Goal: Task Accomplishment & Management: Use online tool/utility

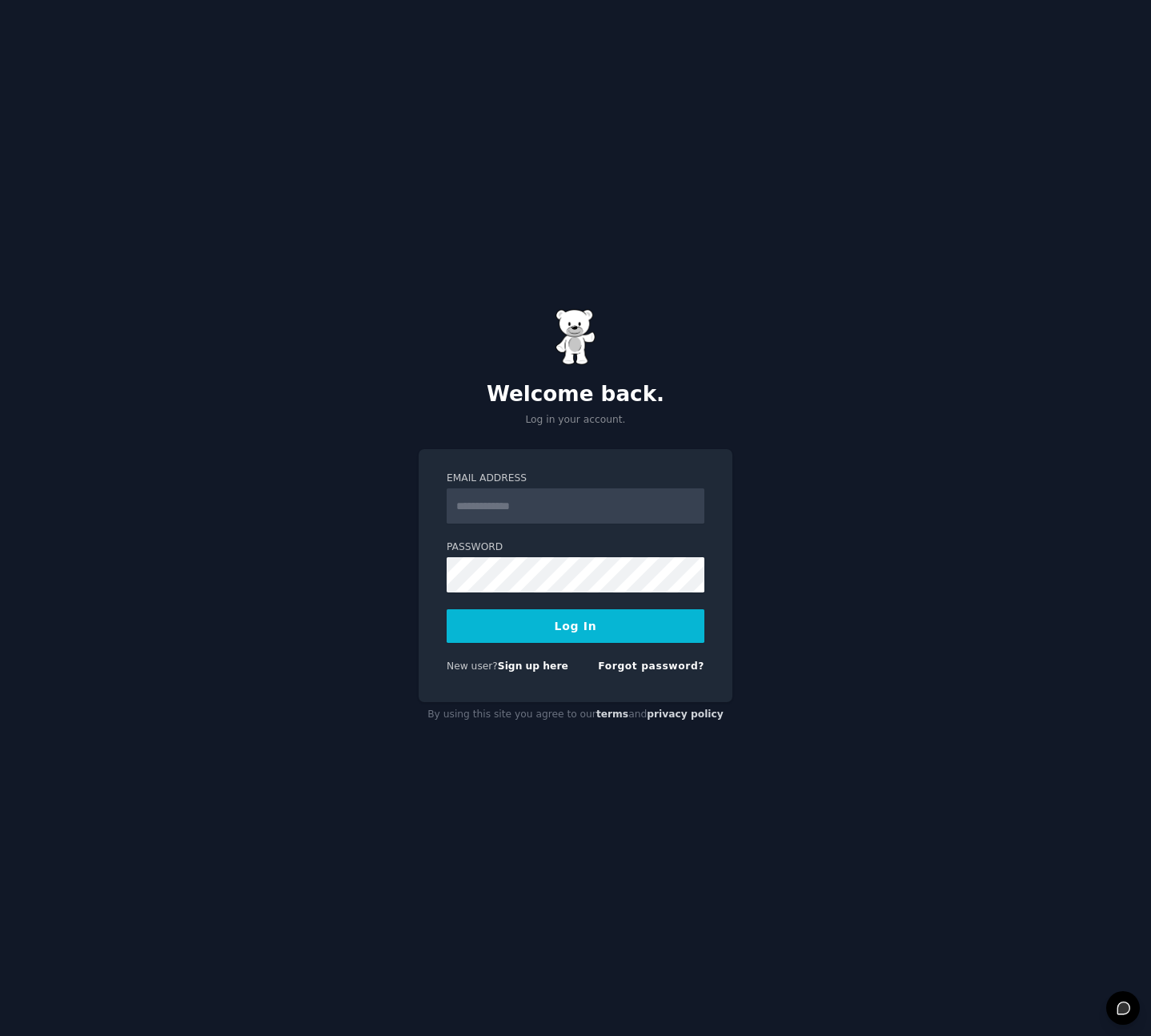
click at [533, 503] on input "Email Address" at bounding box center [576, 506] width 258 height 36
type input "**********"
click at [600, 623] on button "Log In" at bounding box center [576, 626] width 258 height 34
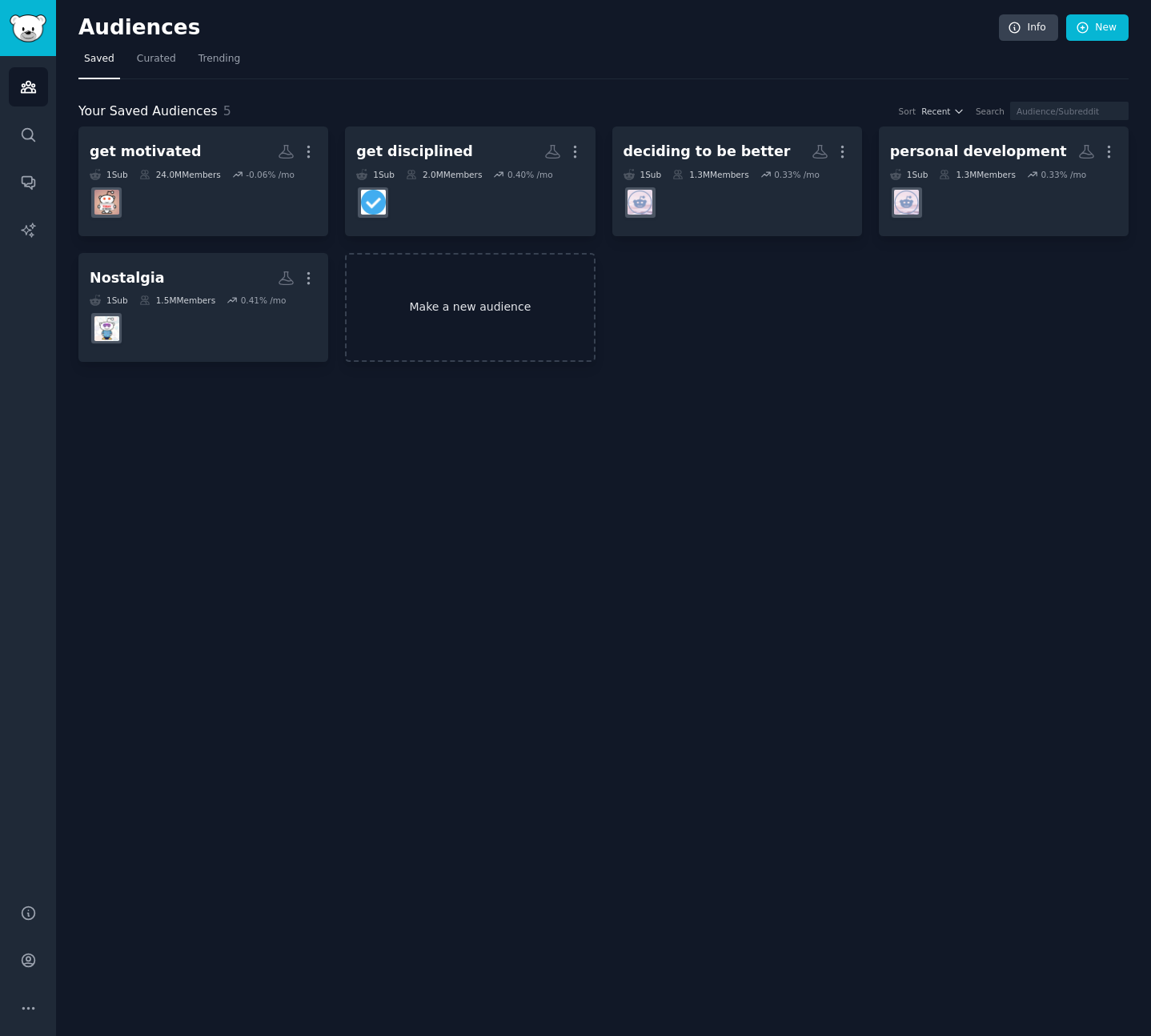
click at [473, 315] on link "Make a new audience" at bounding box center [470, 307] width 250 height 109
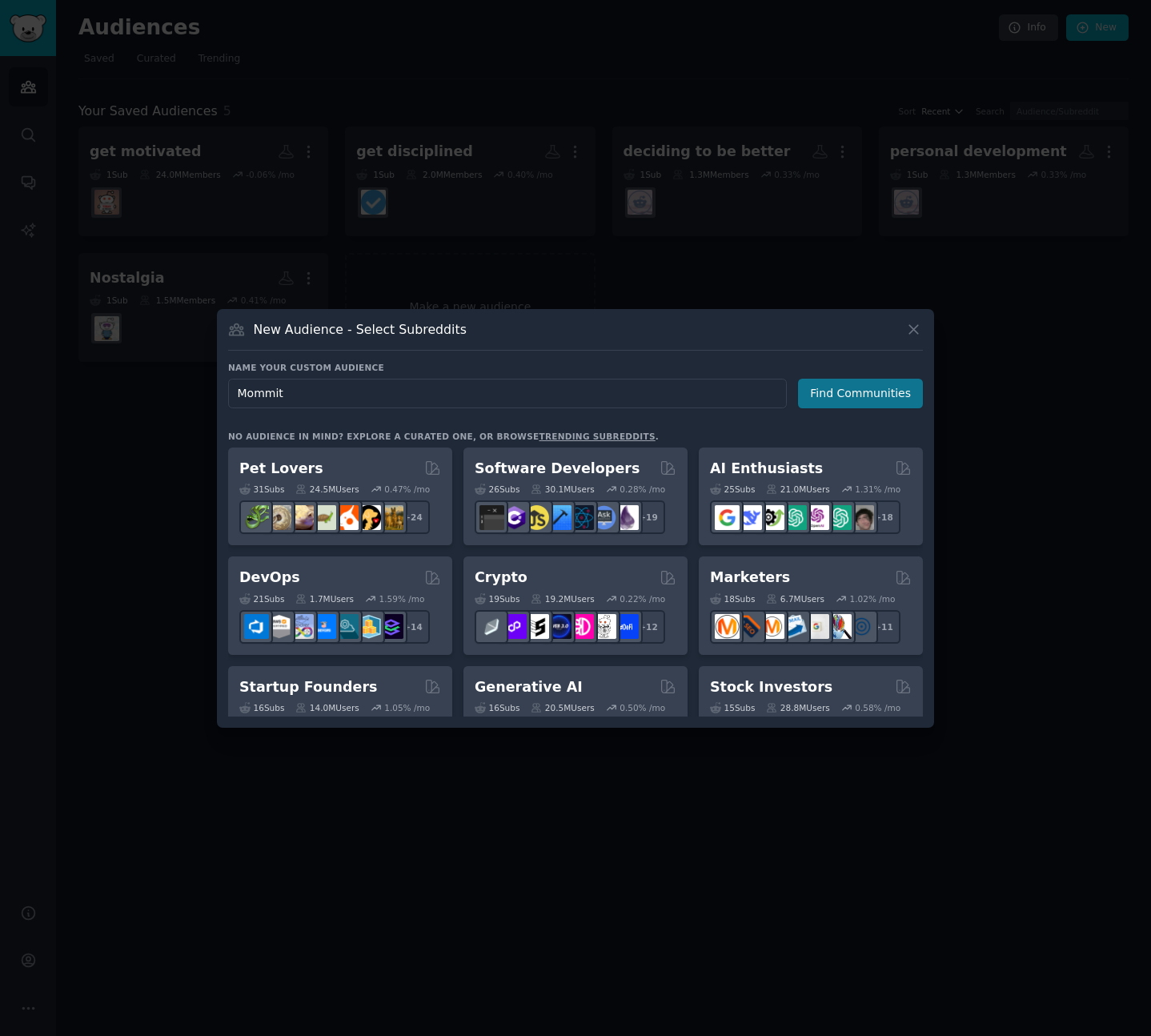
type input "Mommit"
click at [850, 384] on button "Find Communities" at bounding box center [861, 393] width 125 height 29
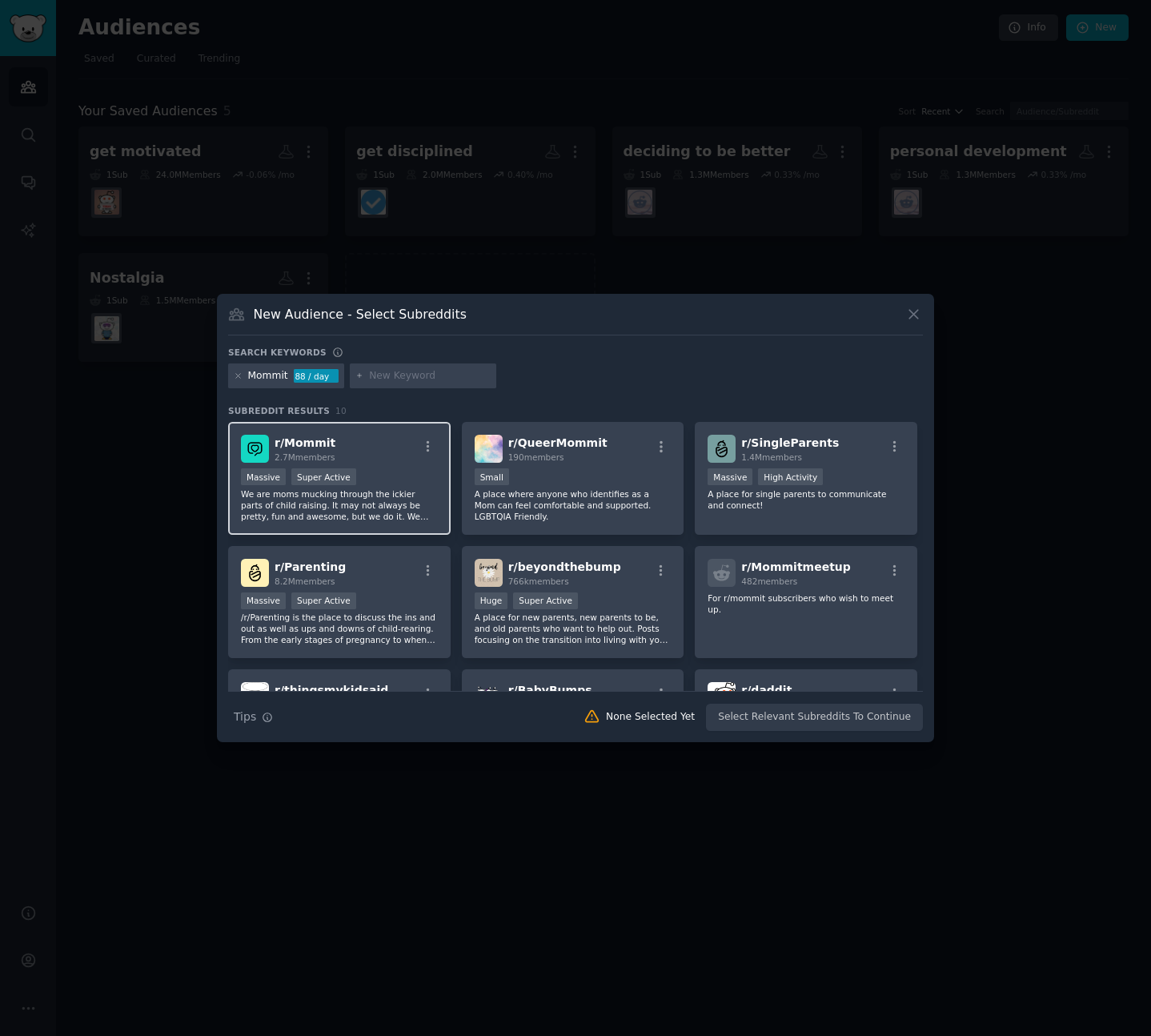
click at [311, 447] on span "r/ Mommit" at bounding box center [304, 442] width 61 height 12
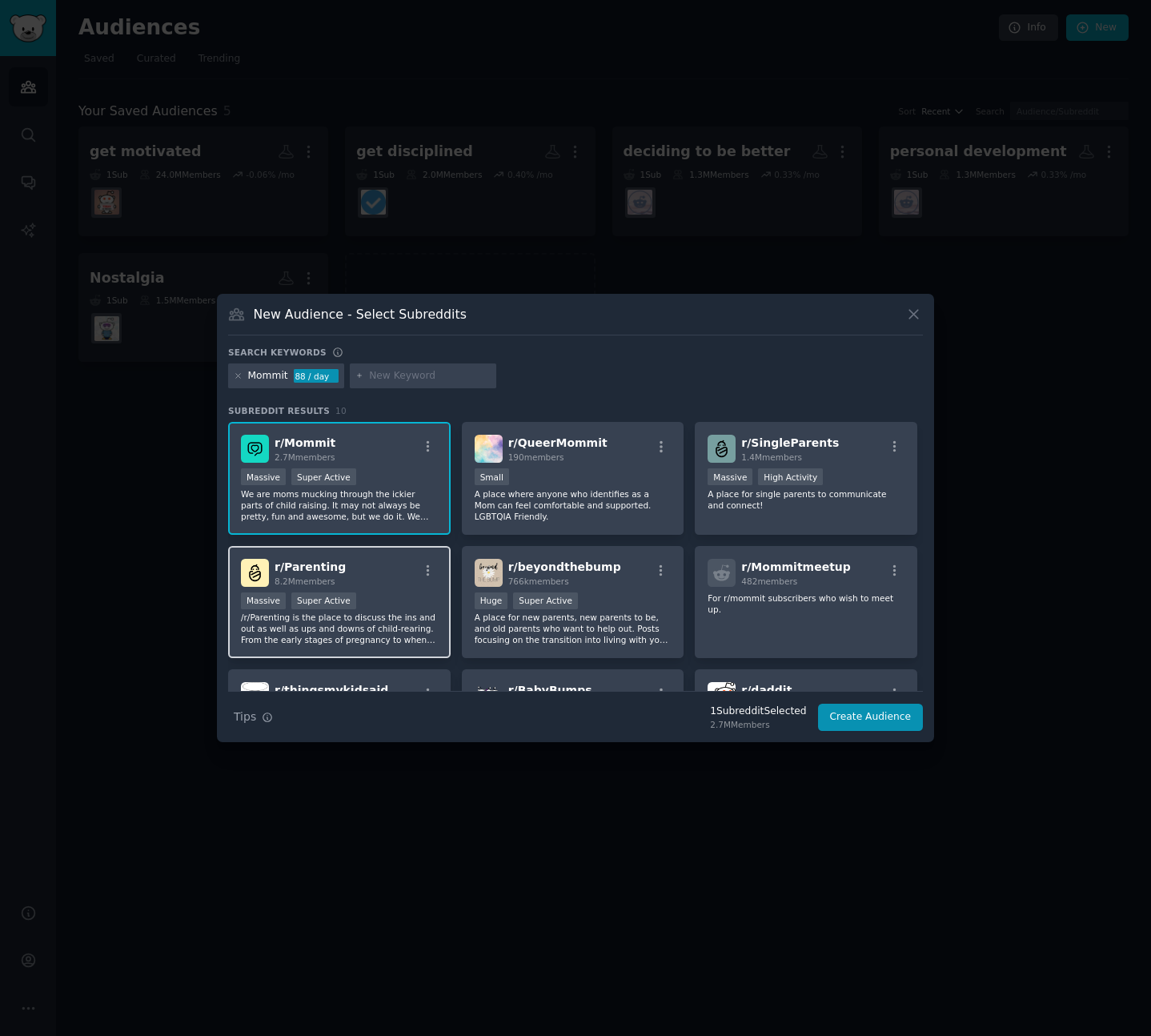
click at [352, 570] on div "r/ Parenting 8.2M members" at bounding box center [339, 572] width 197 height 28
click at [377, 576] on div "r/ Parenting 8.2M members" at bounding box center [339, 572] width 197 height 28
click at [855, 724] on button "Create Audience" at bounding box center [871, 716] width 106 height 28
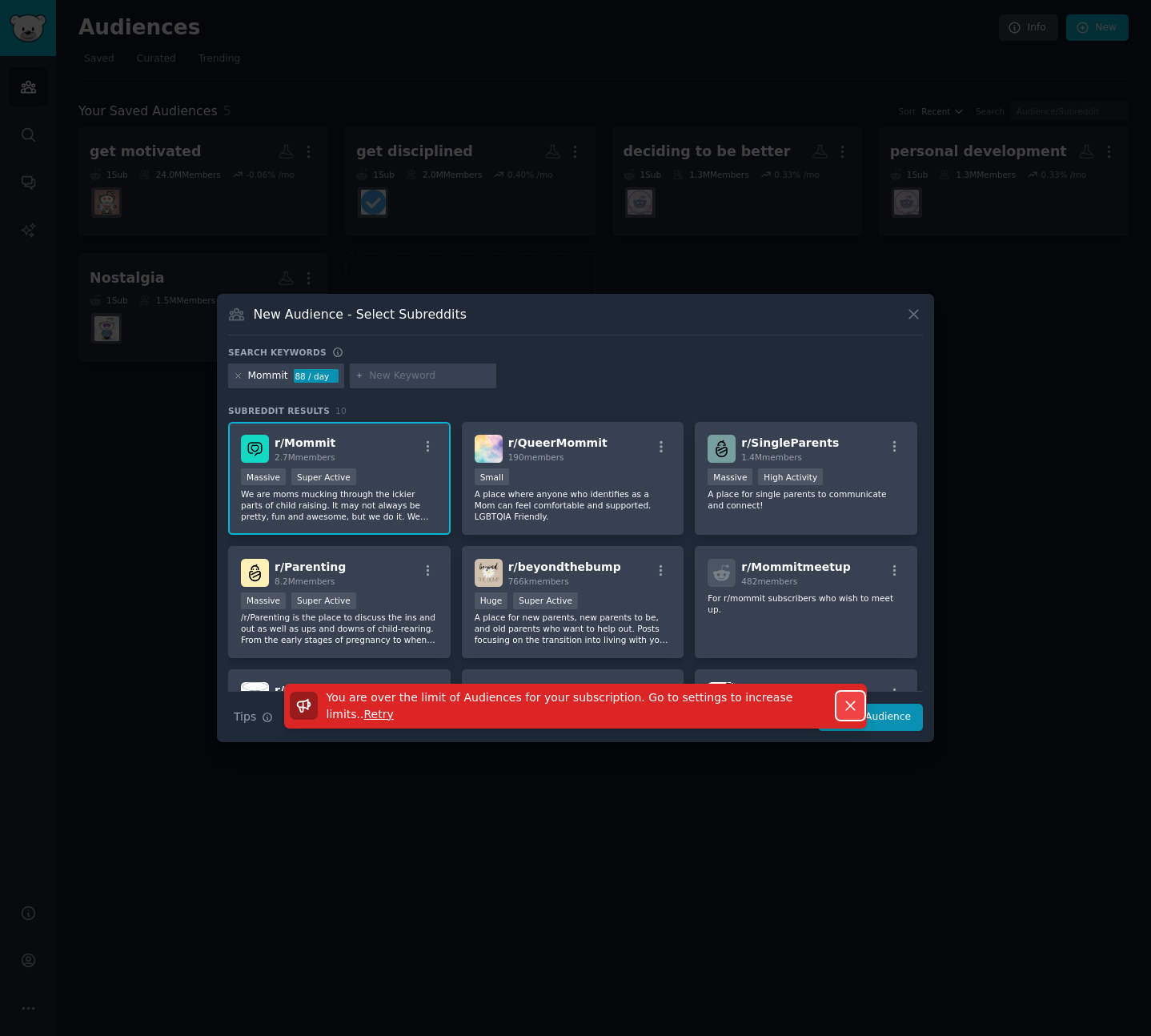
click at [850, 710] on icon "button" at bounding box center [850, 705] width 17 height 17
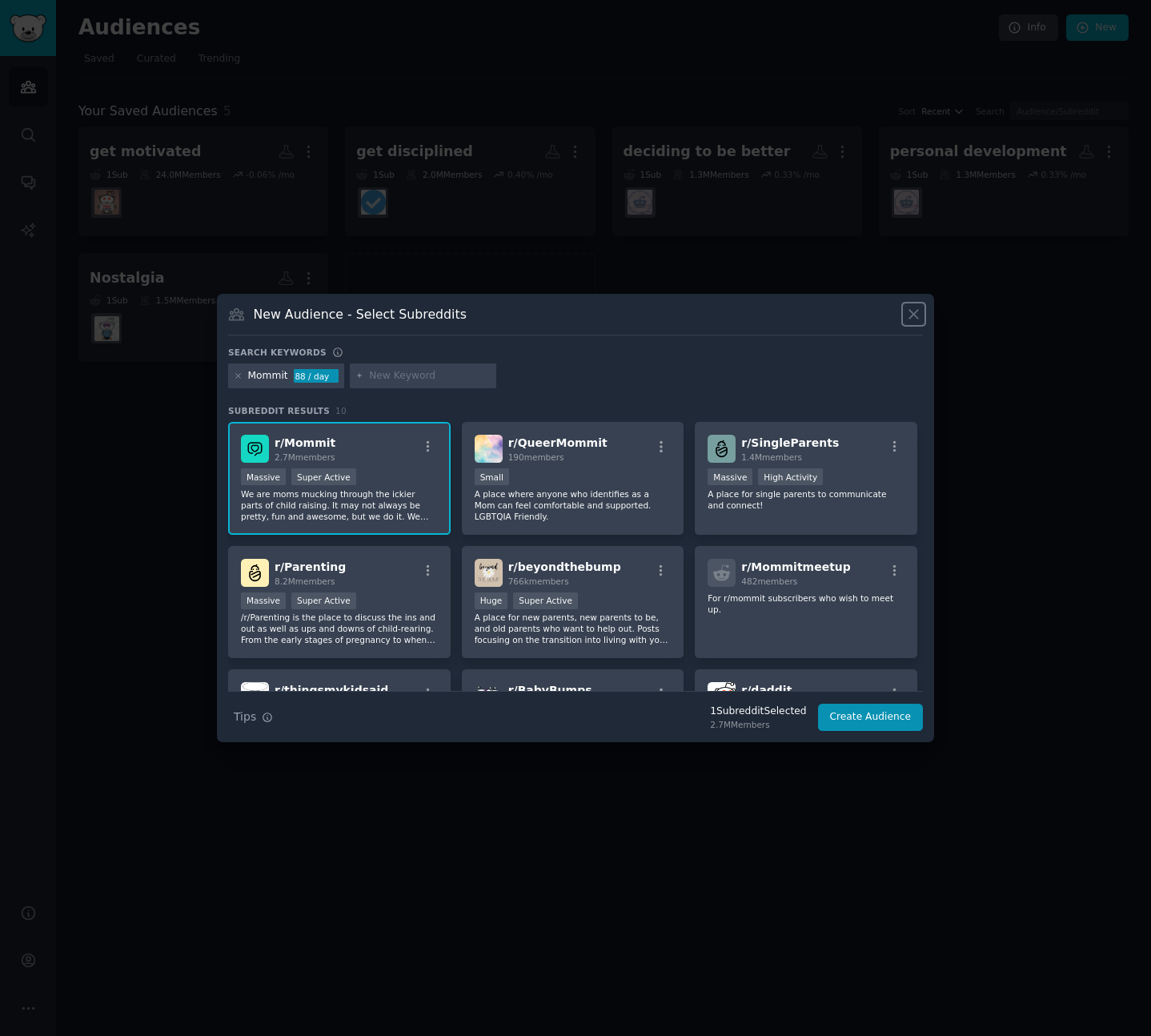
click at [912, 322] on button at bounding box center [913, 314] width 19 height 19
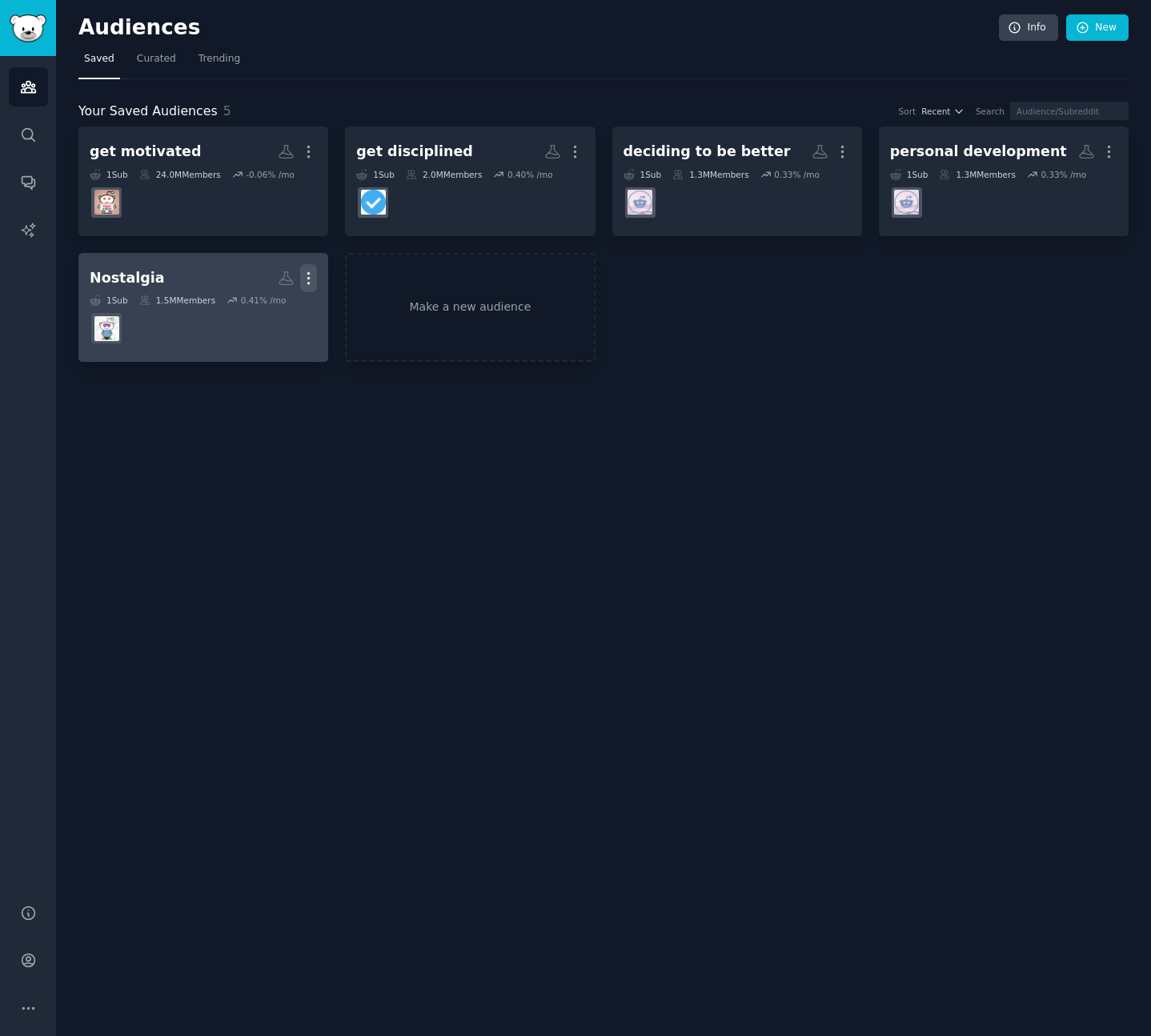
click at [310, 275] on icon "button" at bounding box center [308, 278] width 17 height 17
click at [243, 333] on dd at bounding box center [203, 328] width 227 height 45
click at [308, 277] on icon "button" at bounding box center [309, 278] width 2 height 12
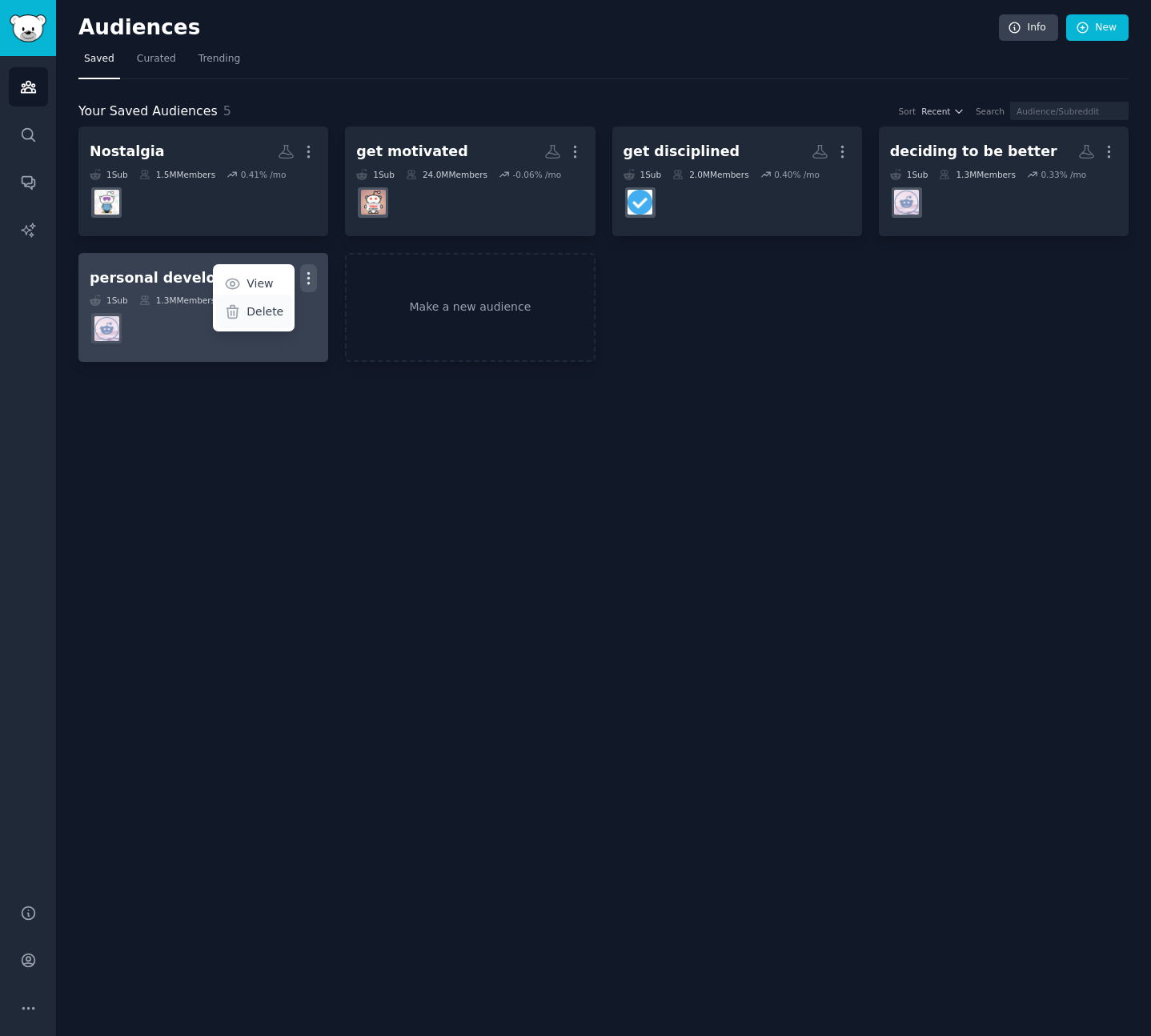
click at [263, 315] on p "Delete" at bounding box center [264, 312] width 36 height 17
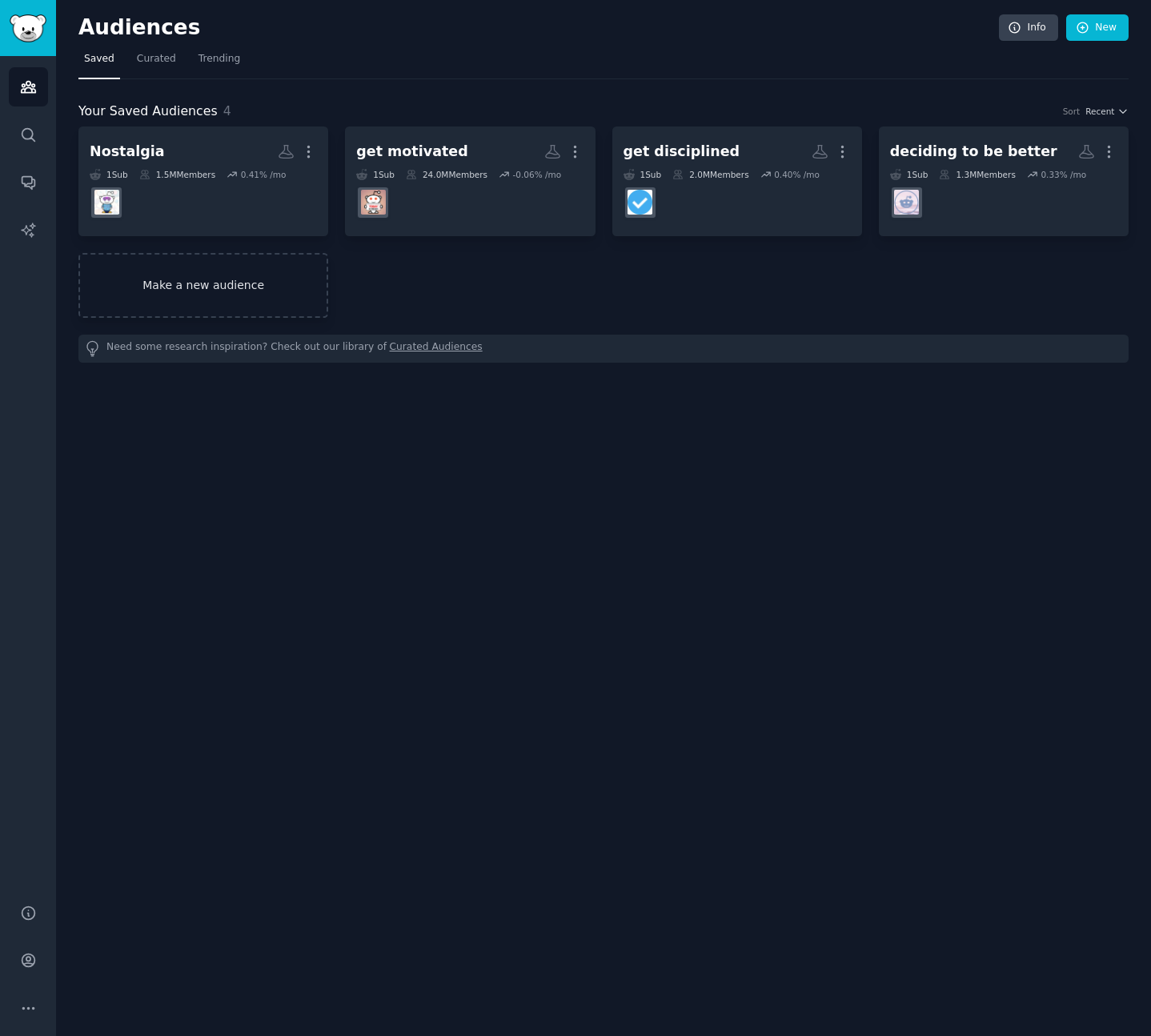
click at [250, 290] on link "Make a new audience" at bounding box center [203, 285] width 250 height 65
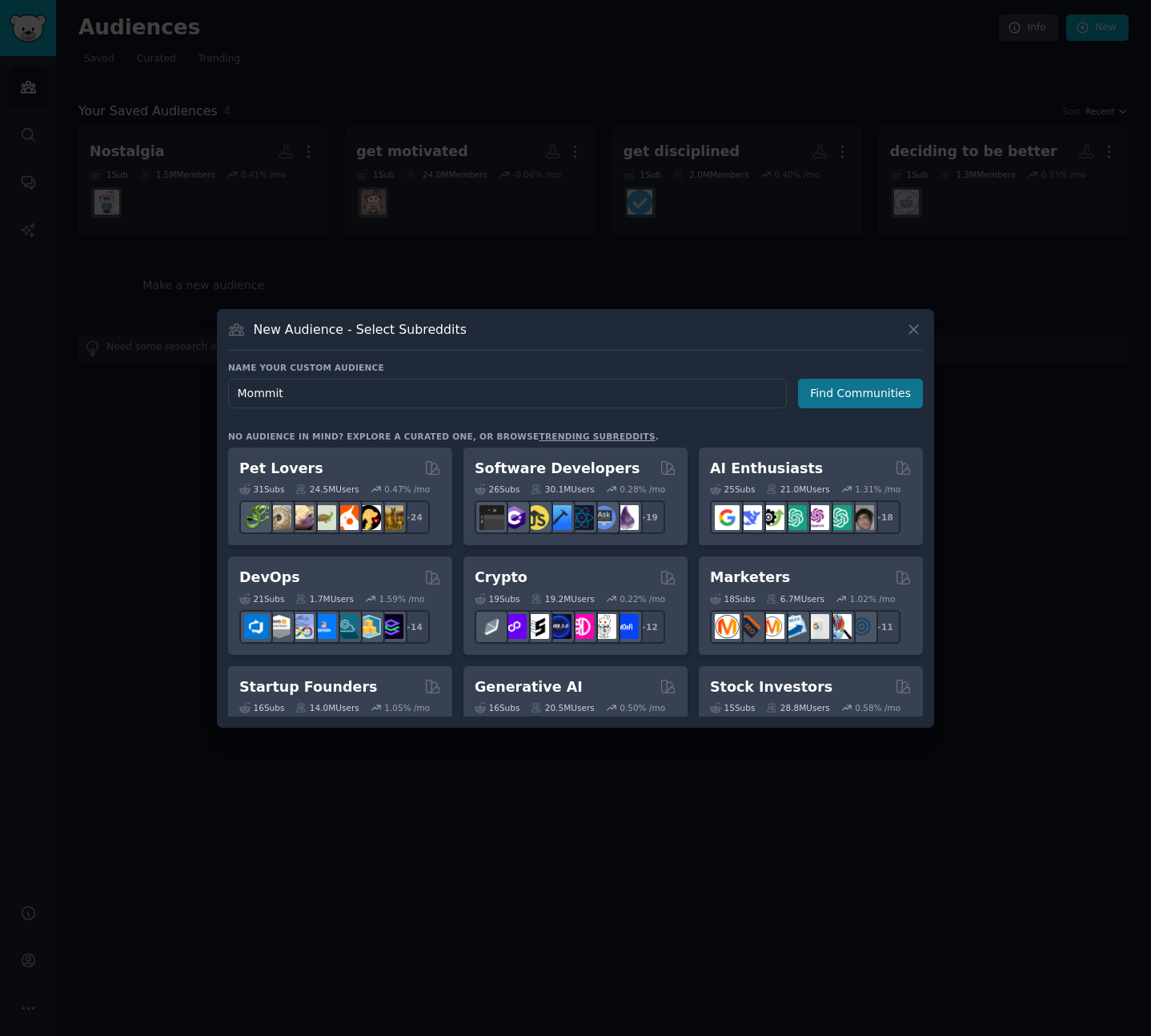
type input "Mommit"
click at [839, 397] on button "Find Communities" at bounding box center [861, 393] width 125 height 29
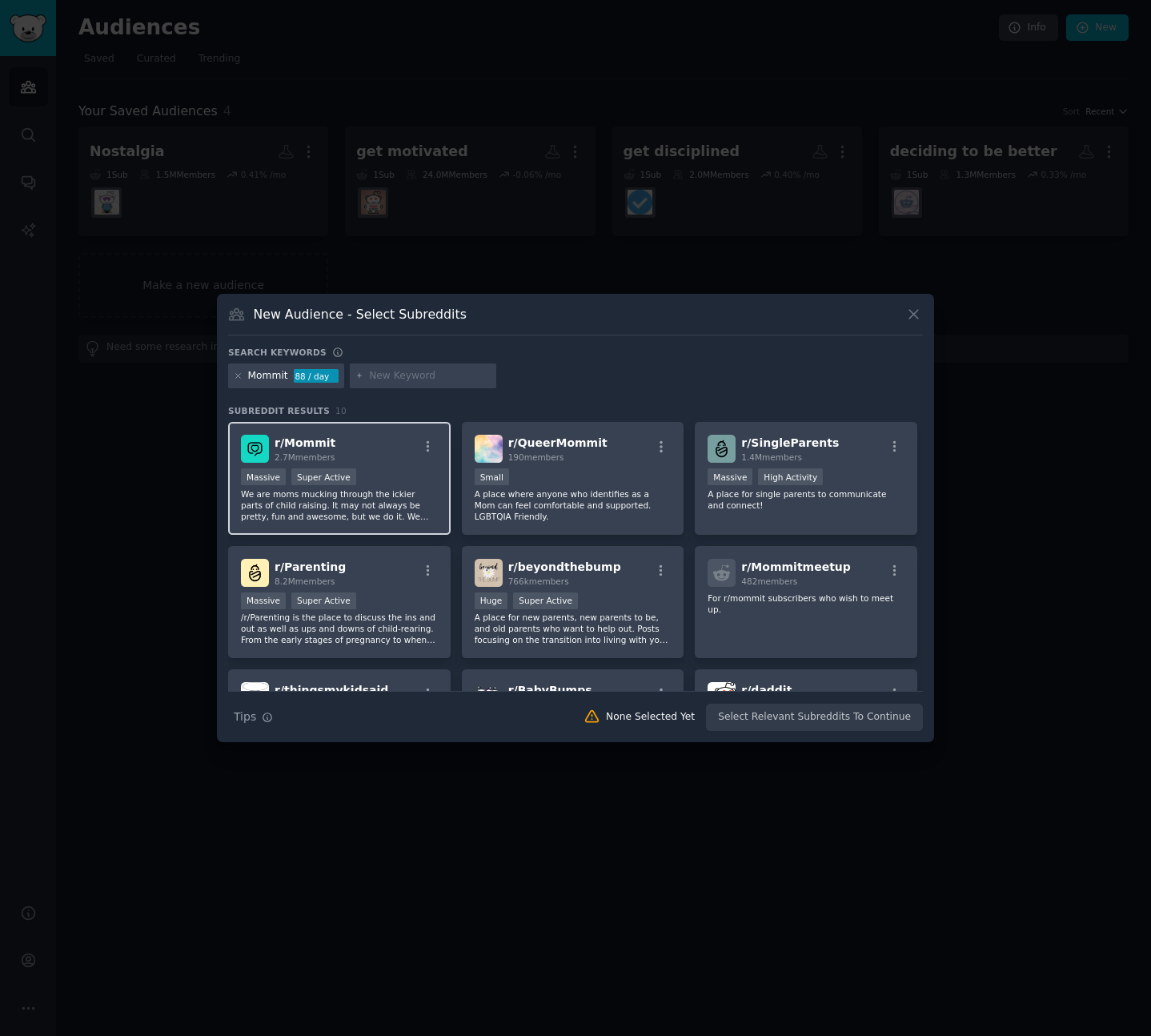
click at [399, 447] on div "r/ Mommit 2.7M members" at bounding box center [339, 448] width 197 height 28
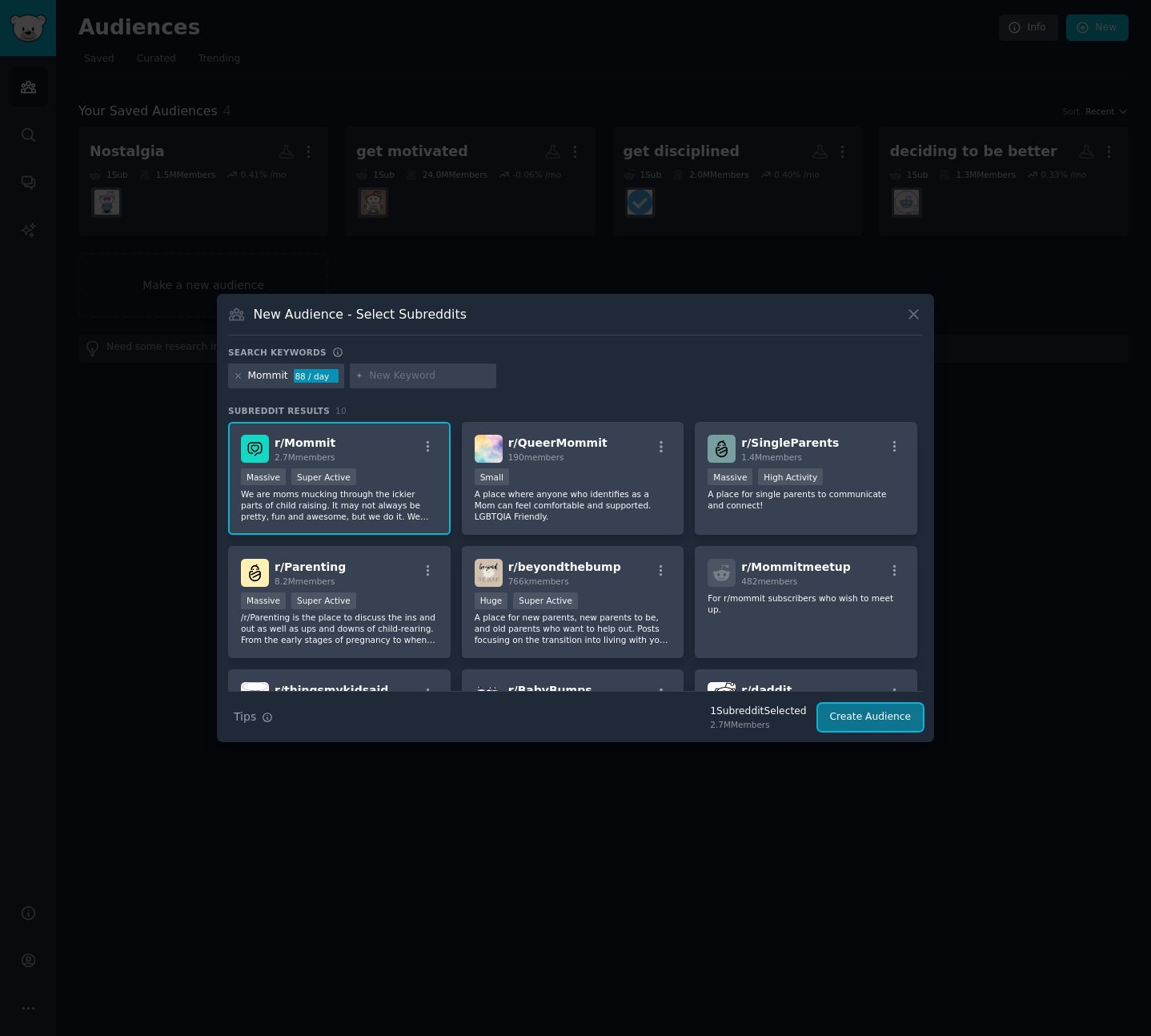
click at [877, 724] on button "Create Audience" at bounding box center [871, 716] width 106 height 28
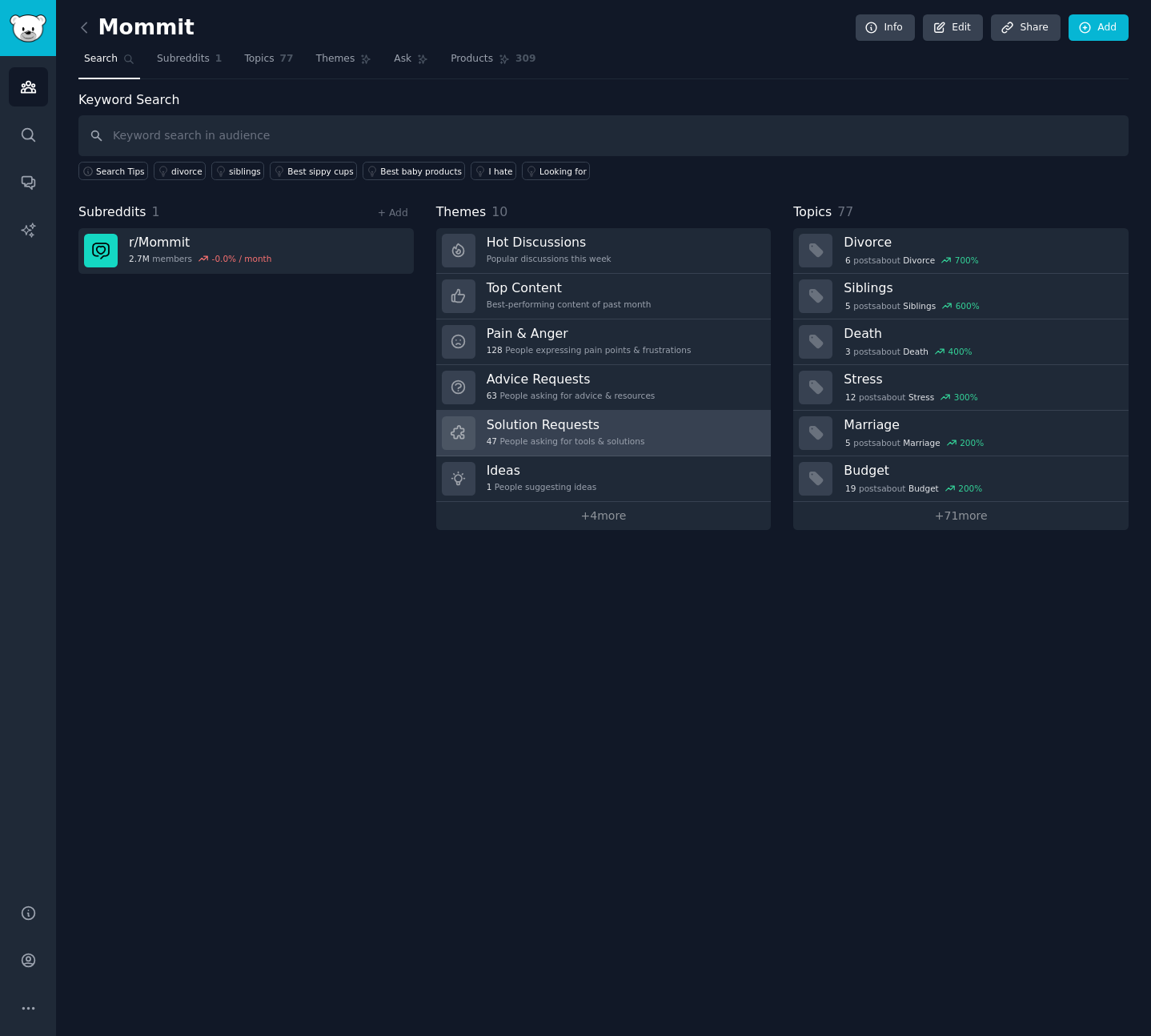
click at [599, 434] on div "Solution Requests 47 People asking for tools & solutions" at bounding box center [566, 433] width 158 height 34
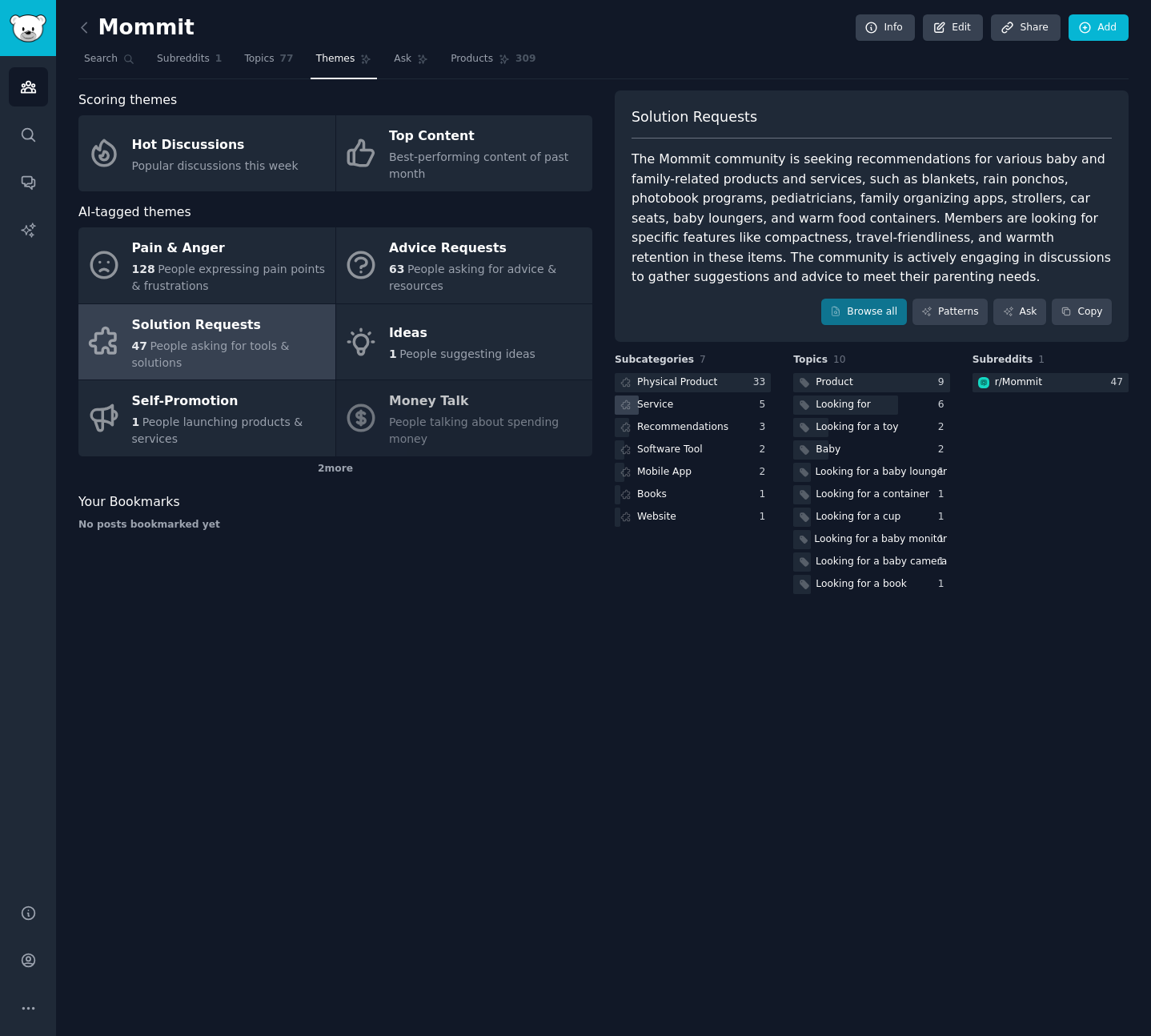
click at [709, 404] on div "Service" at bounding box center [693, 405] width 156 height 20
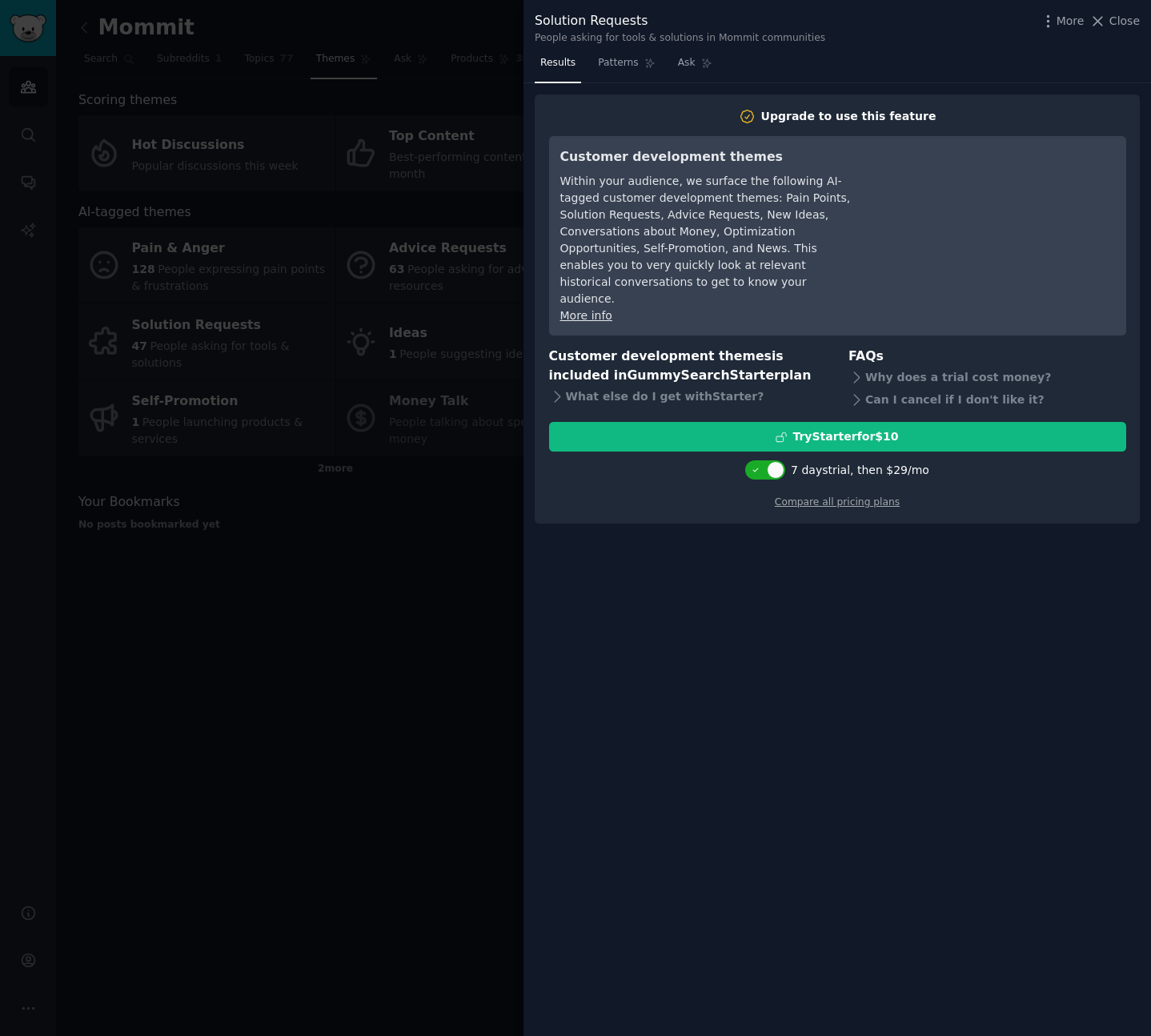
click at [449, 582] on div at bounding box center [575, 518] width 1151 height 1036
